Goal: Task Accomplishment & Management: Use online tool/utility

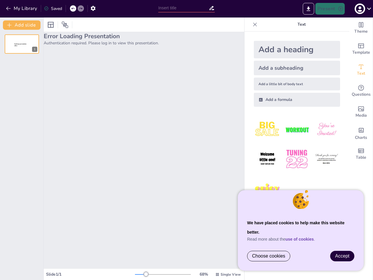
click at [187, 140] on div "Error Loading Presentation Authentication required. Please log in to view this …" at bounding box center [144, 150] width 201 height 236
click at [22, 8] on button "My Library" at bounding box center [21, 8] width 35 height 9
click at [73, 8] on icon at bounding box center [72, 8] width 3 height 3
click at [81, 8] on icon at bounding box center [80, 8] width 3 height 3
click at [93, 8] on icon "button" at bounding box center [93, 8] width 6 height 6
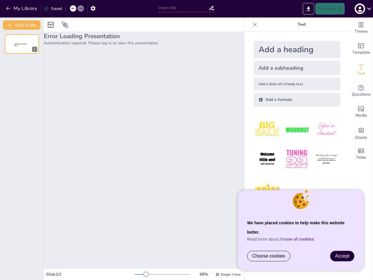
click at [186, 8] on input "text" at bounding box center [183, 8] width 50 height 8
click at [309, 9] on icon "Export to PowerPoint" at bounding box center [308, 8] width 3 height 4
click at [363, 9] on icon "button" at bounding box center [360, 9] width 8 height 8
